Goal: Information Seeking & Learning: Find specific fact

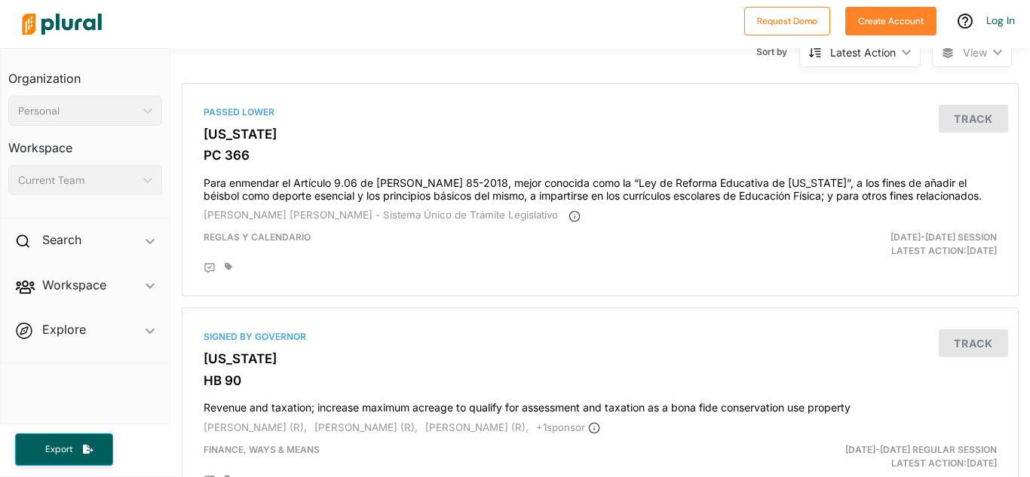
scroll to position [115, 0]
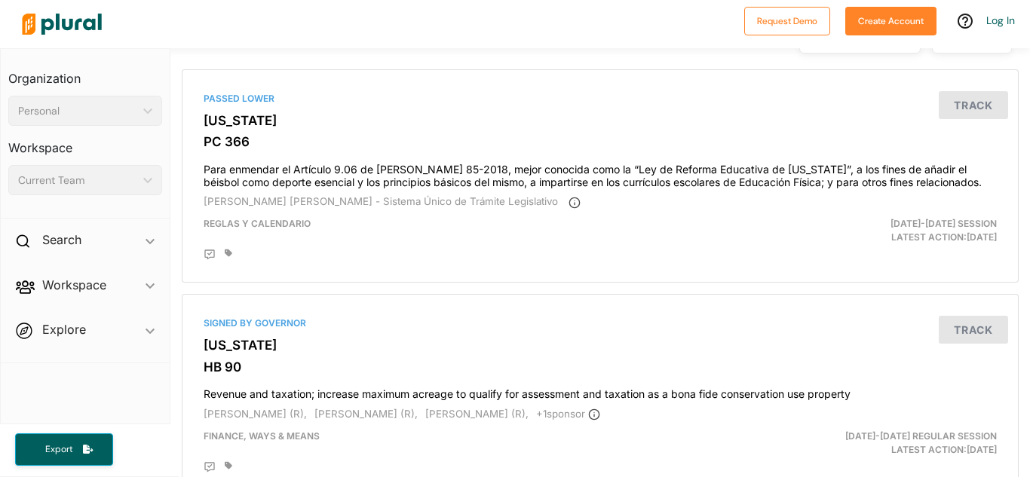
click at [144, 106] on div "Personal ic_keyboard_arrow_down" at bounding box center [85, 111] width 154 height 30
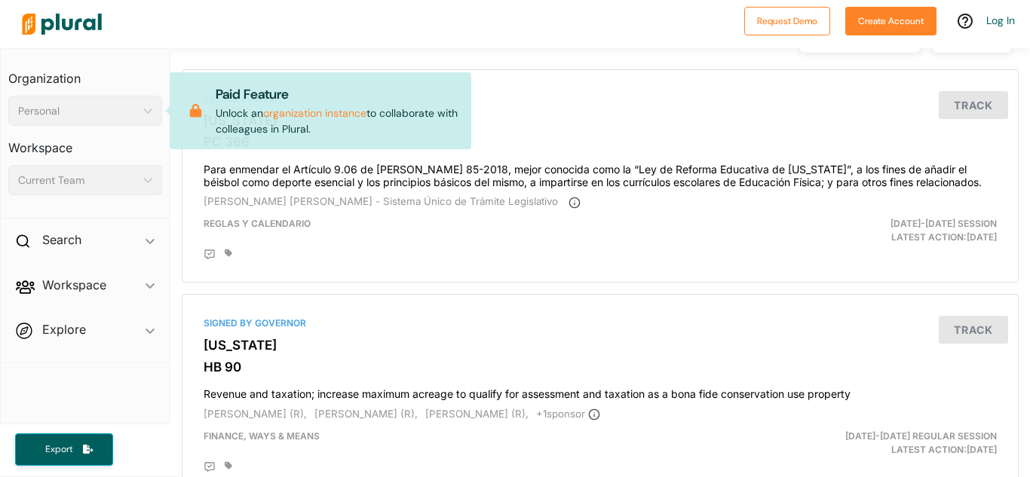
click at [143, 106] on div "Personal ic_keyboard_arrow_down" at bounding box center [85, 111] width 154 height 30
click at [152, 181] on div "Current Team ic_keyboard_arrow_down" at bounding box center [85, 180] width 154 height 30
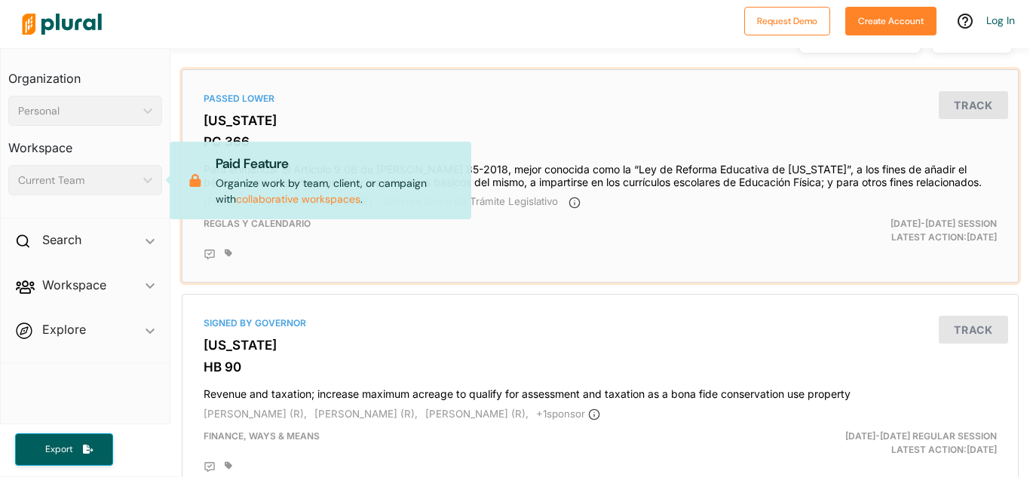
click at [394, 89] on div "Passed Lower [US_STATE] PC 366 Para enmendar el Artículo 9.06 de [PERSON_NAME] …" at bounding box center [601, 176] width 824 height 200
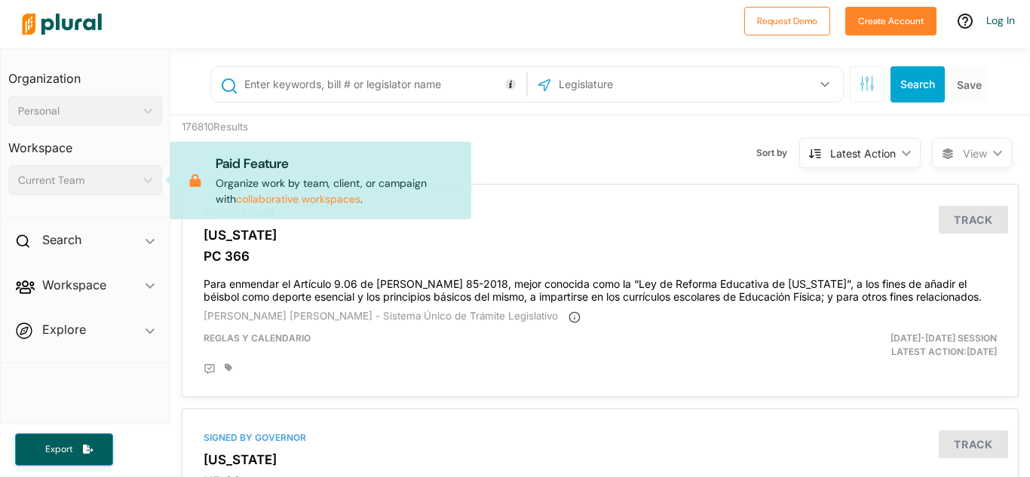
click at [881, 149] on div "Latest Action" at bounding box center [863, 154] width 66 height 16
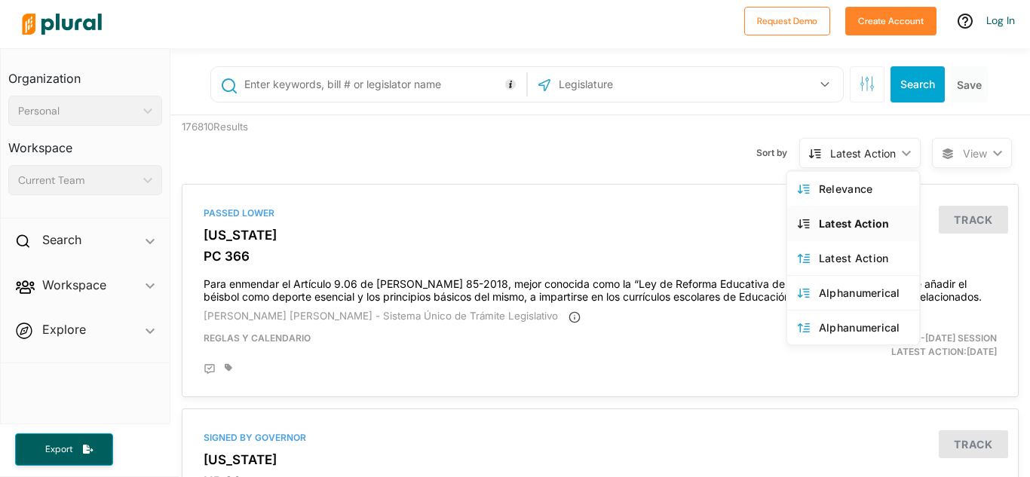
click at [880, 144] on div "Latest Action ic_keyboard_arrow_down" at bounding box center [859, 153] width 121 height 30
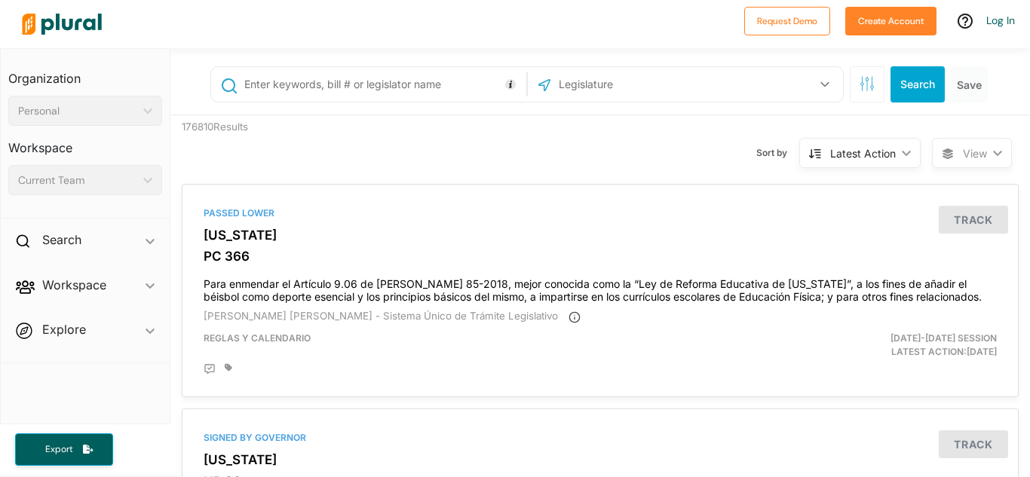
click at [984, 155] on span "View" at bounding box center [975, 154] width 24 height 16
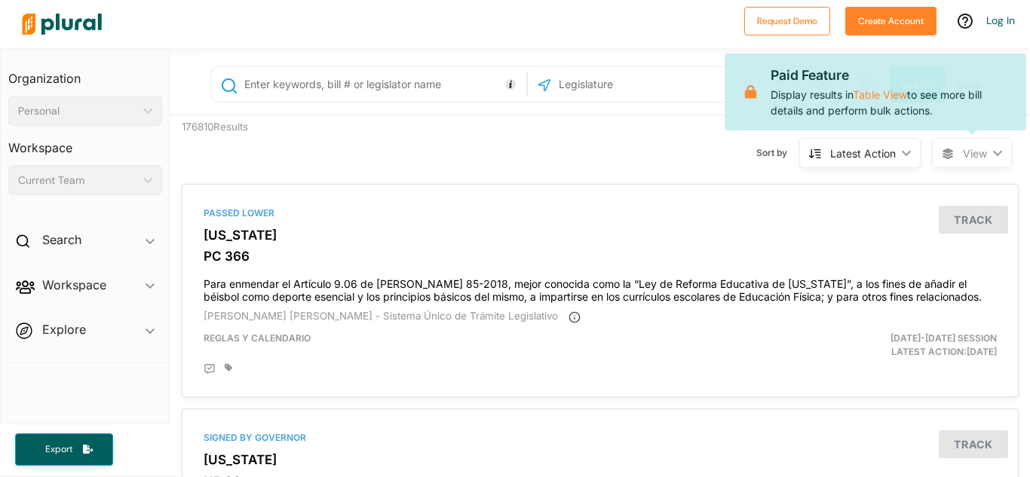
click at [984, 155] on span "View" at bounding box center [975, 154] width 24 height 16
click at [652, 160] on div "Sort by Latest Action ic_keyboard_arrow_down Relevance Latest Action Latest Act…" at bounding box center [682, 143] width 502 height 57
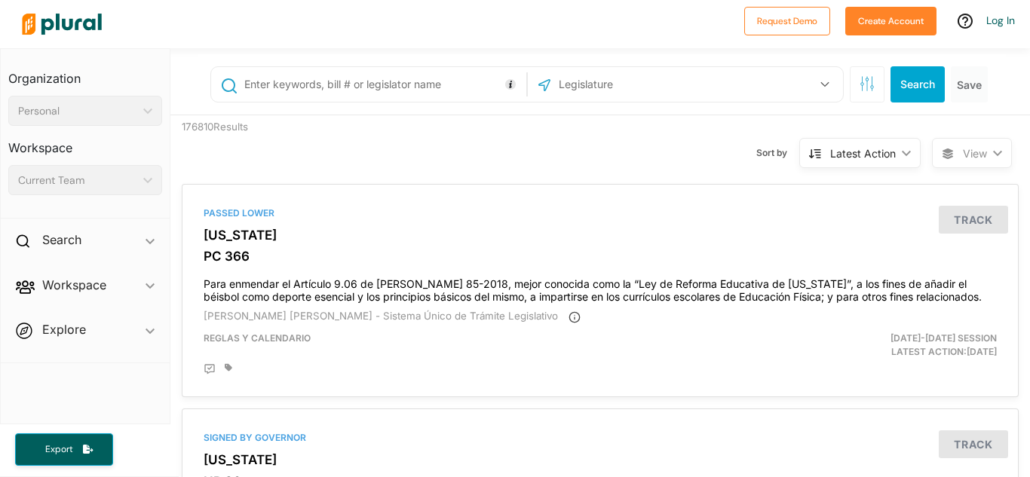
click at [426, 83] on input "text" at bounding box center [383, 84] width 280 height 29
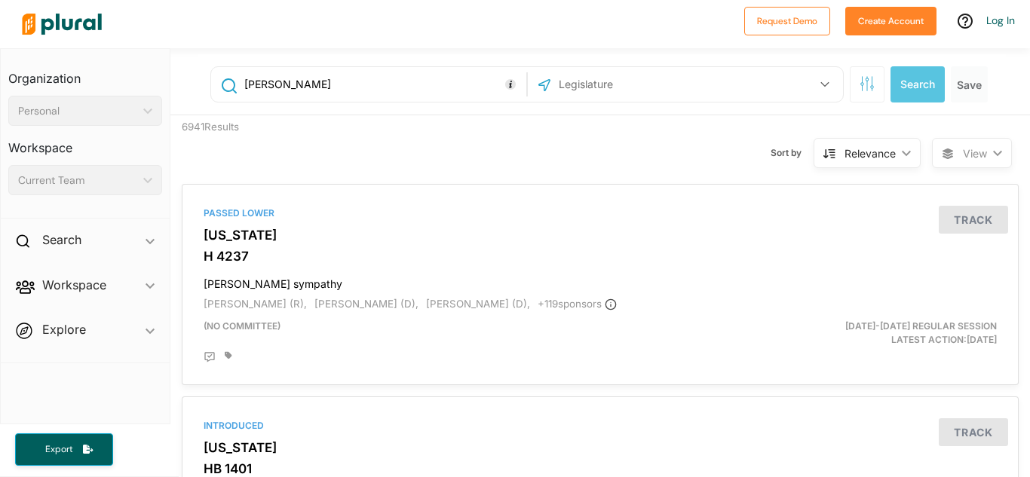
click at [318, 81] on input "[PERSON_NAME]" at bounding box center [383, 84] width 280 height 29
type input "[PERSON_NAME]"
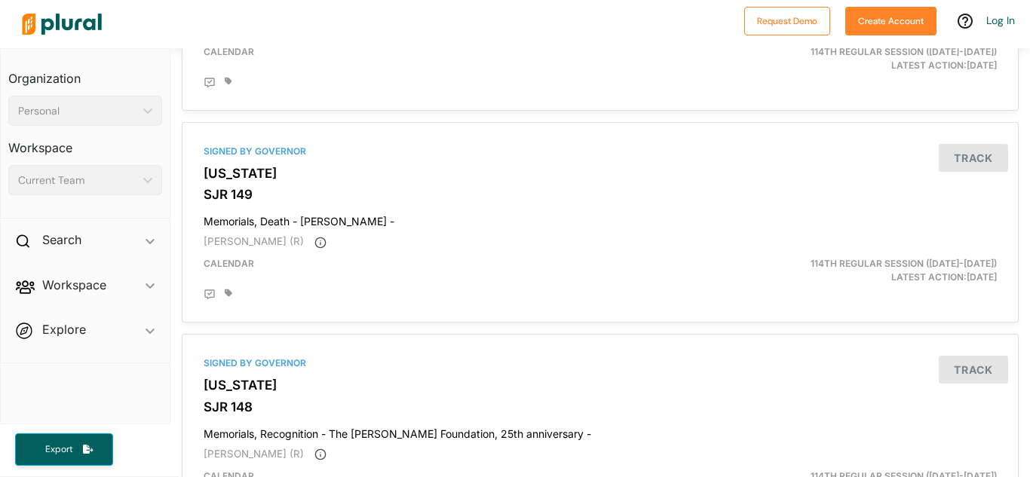
scroll to position [3678, 0]
